Goal: Information Seeking & Learning: Check status

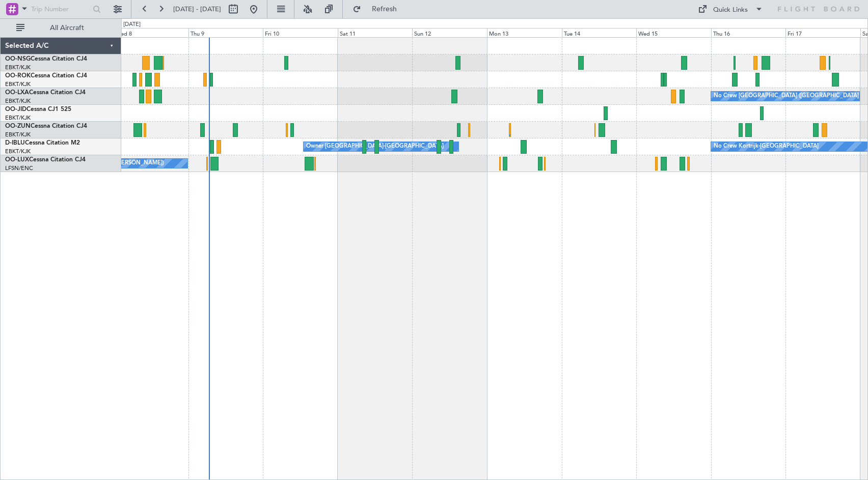
click at [454, 216] on div "No Crew [GEOGRAPHIC_DATA] ([GEOGRAPHIC_DATA] National) Planned Maint [GEOGRAPHI…" at bounding box center [494, 258] width 746 height 443
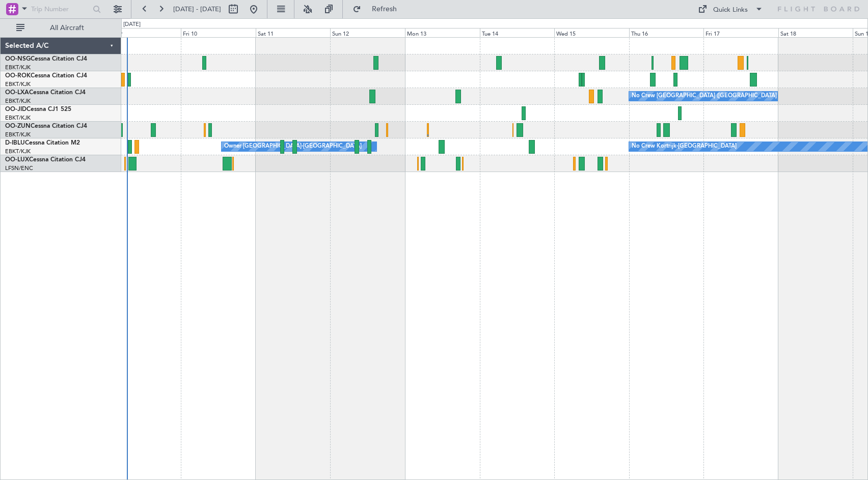
click at [523, 217] on div "No Crew [GEOGRAPHIC_DATA] ([GEOGRAPHIC_DATA] National) Owner [GEOGRAPHIC_DATA]-…" at bounding box center [494, 258] width 746 height 443
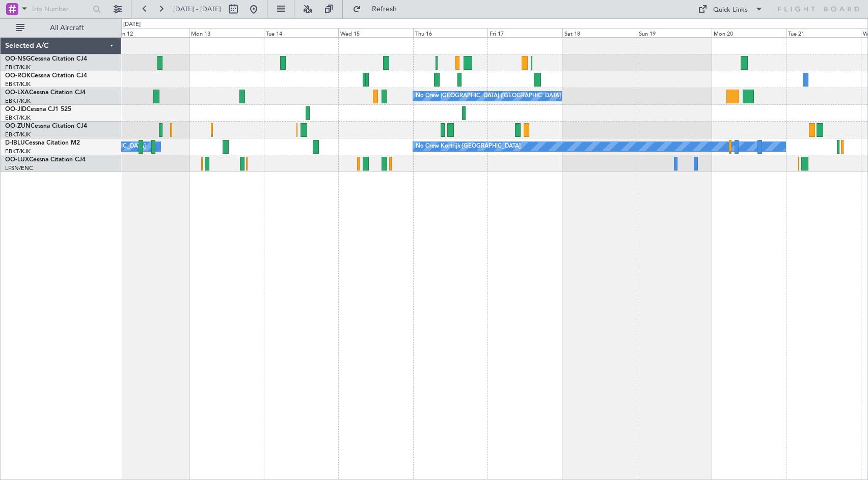
click at [386, 117] on div "No Crew" at bounding box center [494, 113] width 746 height 17
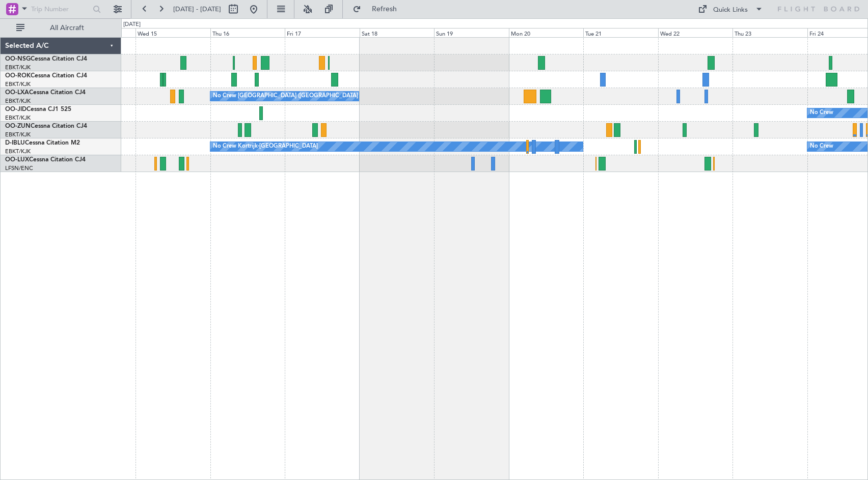
click at [441, 90] on div "No Crew [GEOGRAPHIC_DATA] ([GEOGRAPHIC_DATA] National) No Crew No Crew Kortrijk…" at bounding box center [494, 105] width 746 height 134
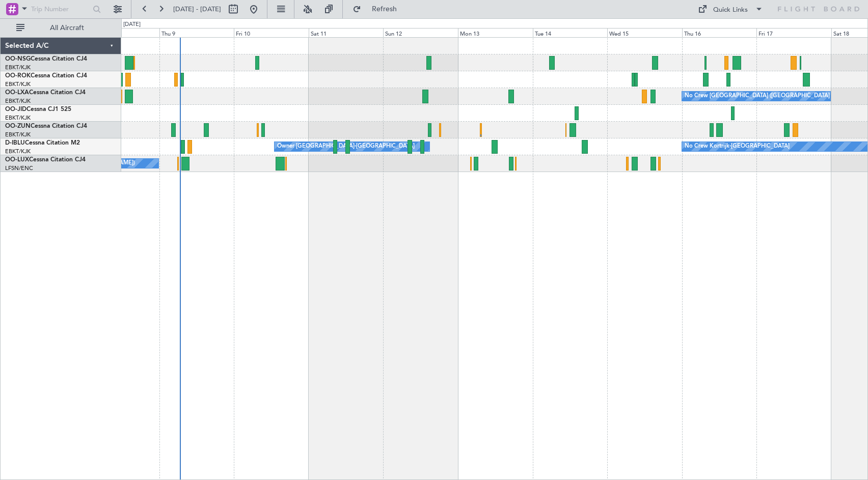
click at [780, 223] on div "No Crew [GEOGRAPHIC_DATA] ([GEOGRAPHIC_DATA] National) Planned Maint [GEOGRAPHI…" at bounding box center [494, 258] width 746 height 443
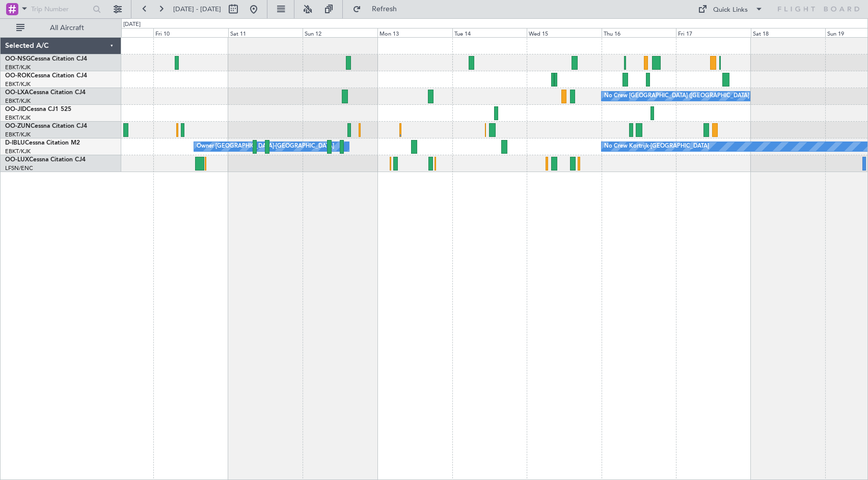
click at [652, 113] on div at bounding box center [494, 113] width 746 height 17
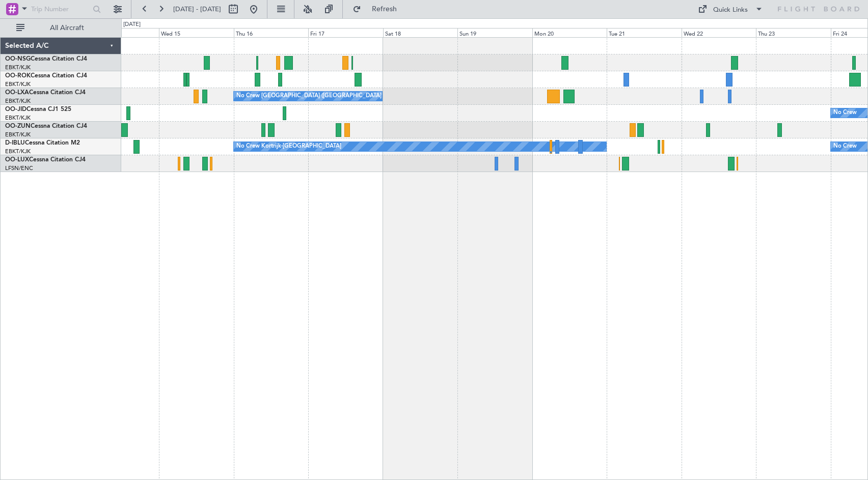
click at [475, 104] on div "No Crew [GEOGRAPHIC_DATA] ([GEOGRAPHIC_DATA] National) No Crew No Crew Kortrijk…" at bounding box center [494, 105] width 746 height 134
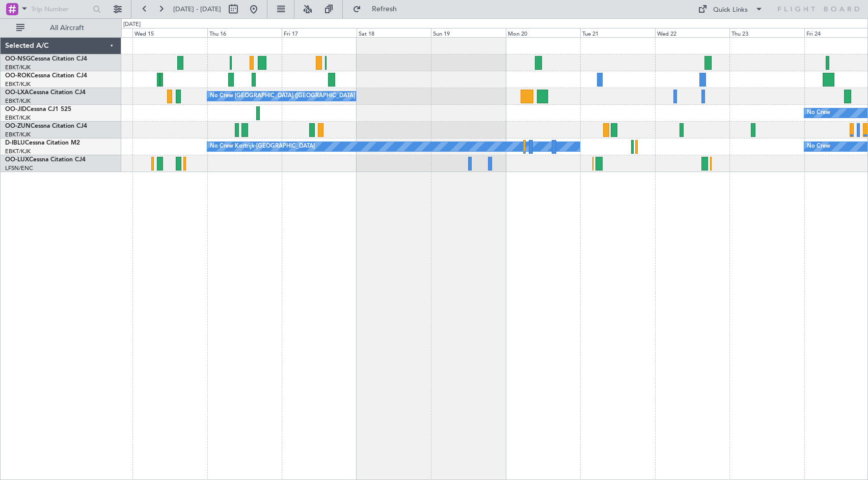
click at [613, 98] on div "No Crew [GEOGRAPHIC_DATA] ([GEOGRAPHIC_DATA] National)" at bounding box center [494, 96] width 746 height 17
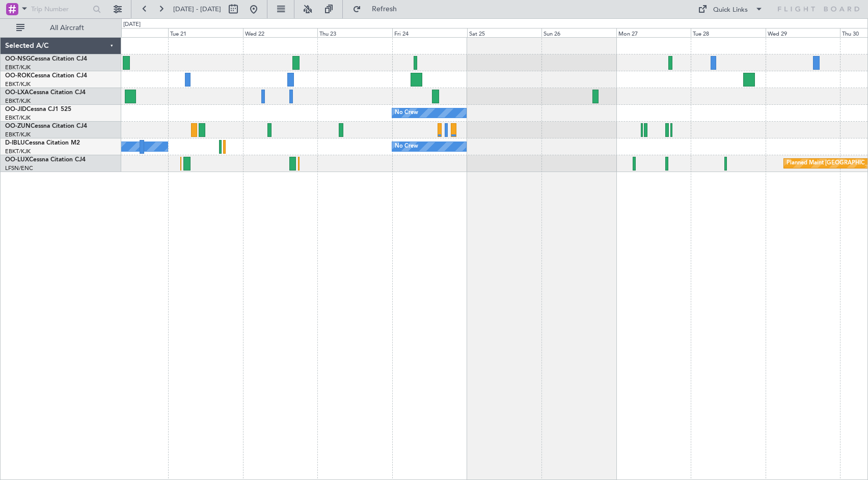
click at [344, 84] on div "No Crew [GEOGRAPHIC_DATA] ([GEOGRAPHIC_DATA] National) No Crew No Crew Kortrijk…" at bounding box center [494, 105] width 746 height 134
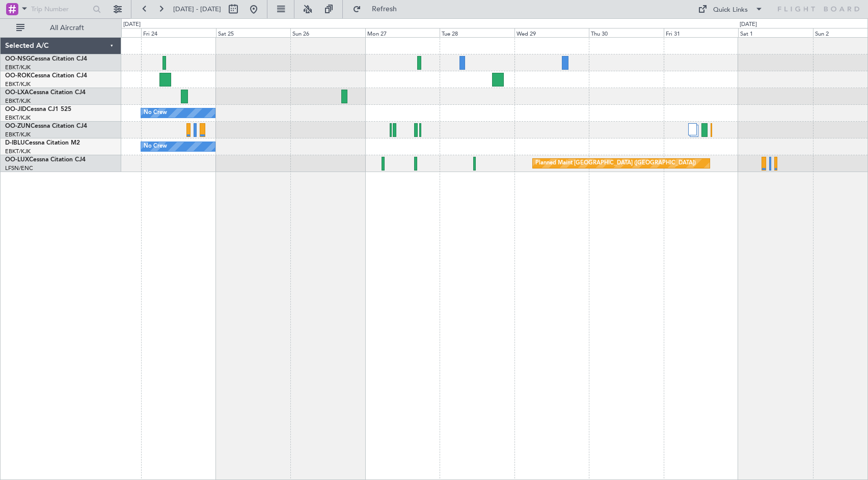
click at [325, 84] on div at bounding box center [494, 79] width 746 height 17
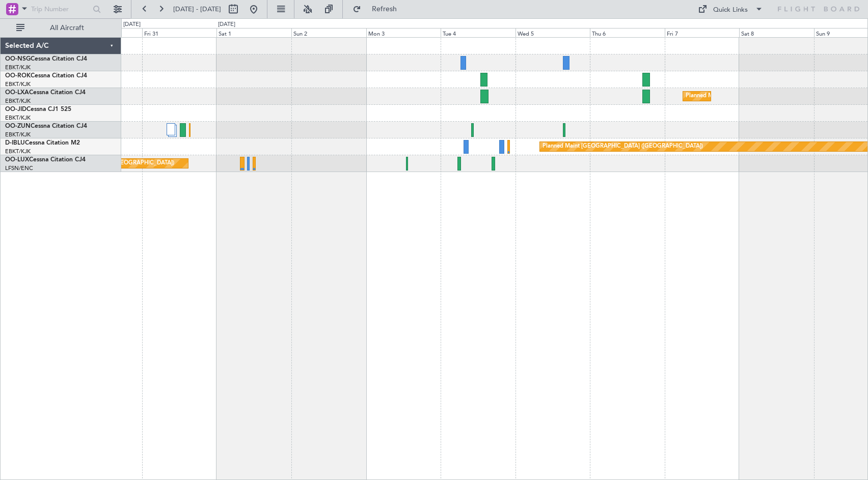
click at [257, 91] on div "Planned Maint Kortrijk-[GEOGRAPHIC_DATA]" at bounding box center [494, 96] width 746 height 17
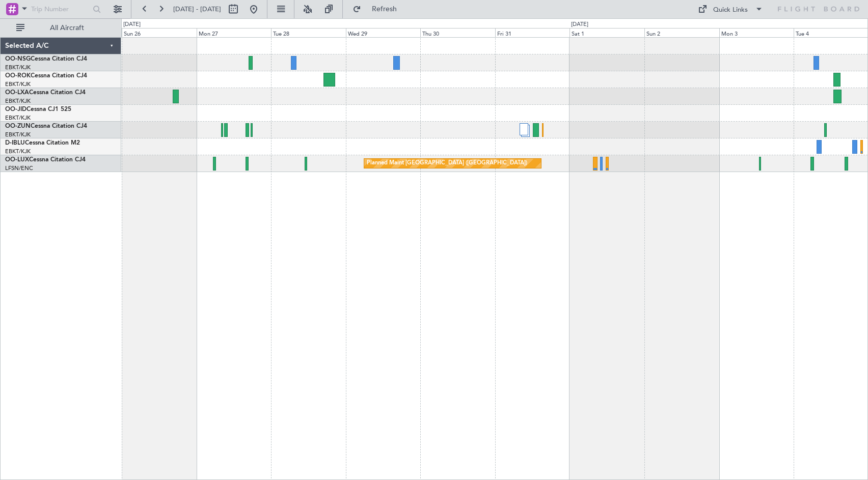
click at [760, 125] on div at bounding box center [494, 130] width 746 height 17
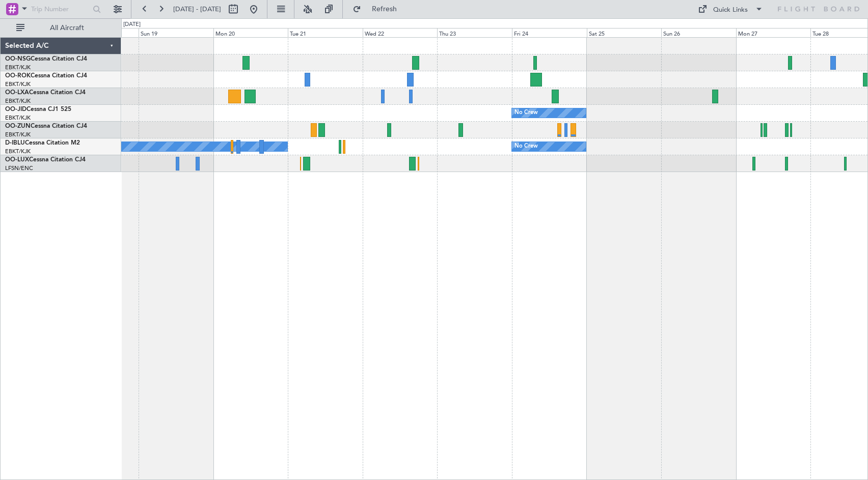
click at [446, 225] on div "No Crew [GEOGRAPHIC_DATA] ([GEOGRAPHIC_DATA] National) No Crew No Crew No Crew …" at bounding box center [494, 258] width 746 height 443
